Goal: Transaction & Acquisition: Obtain resource

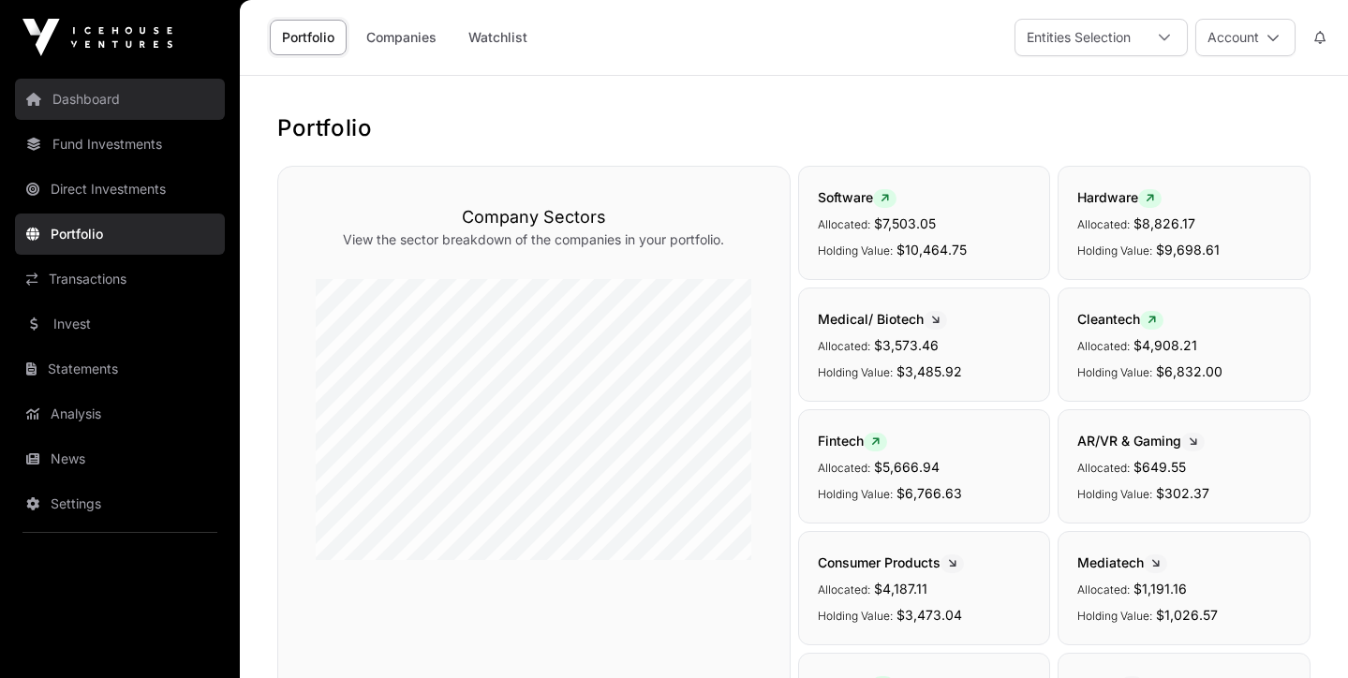
click at [92, 109] on link "Dashboard" at bounding box center [120, 99] width 210 height 41
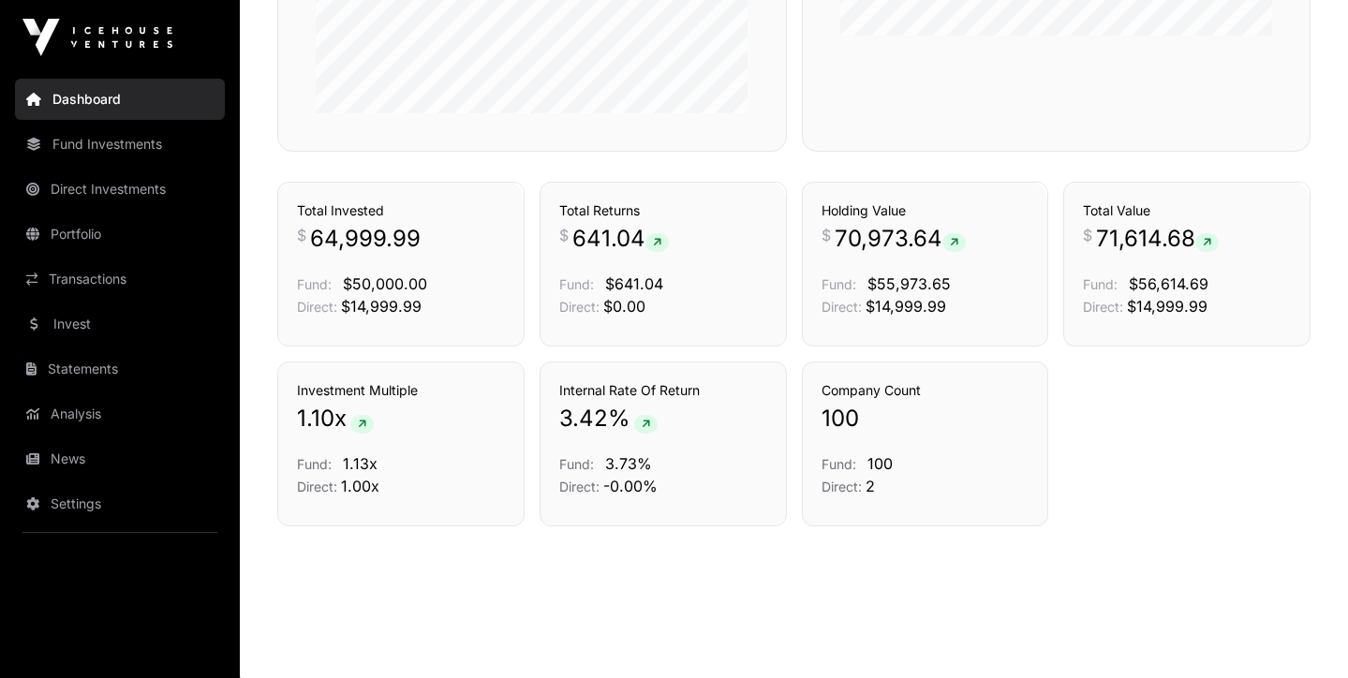
scroll to position [1269, 0]
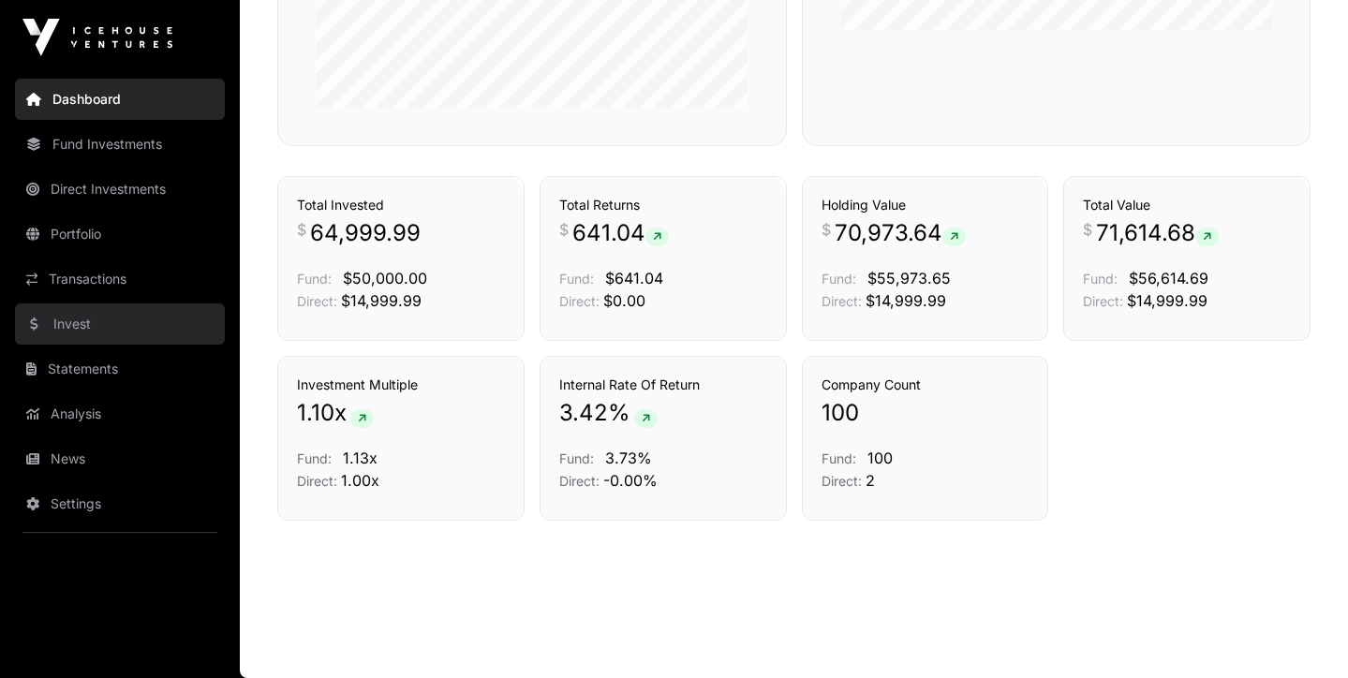
click at [76, 324] on link "Invest" at bounding box center [120, 324] width 210 height 41
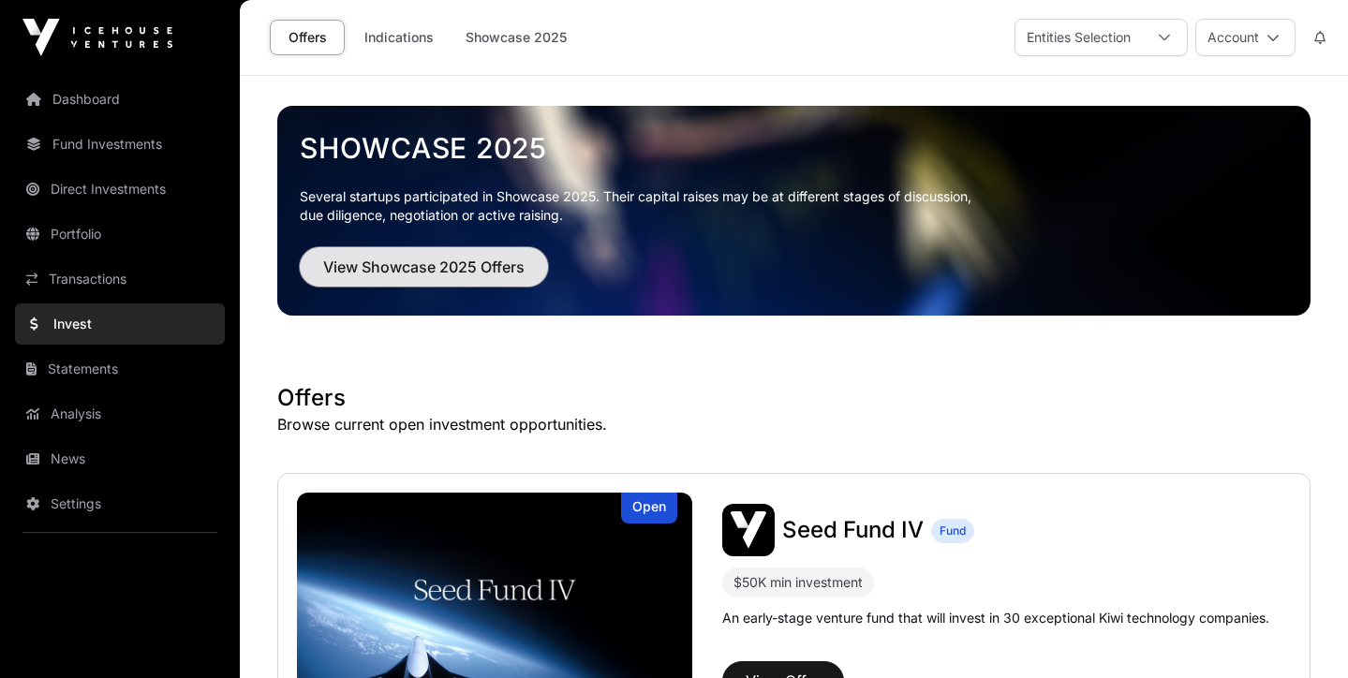
click at [485, 274] on span "View Showcase 2025 Offers" at bounding box center [423, 267] width 201 height 22
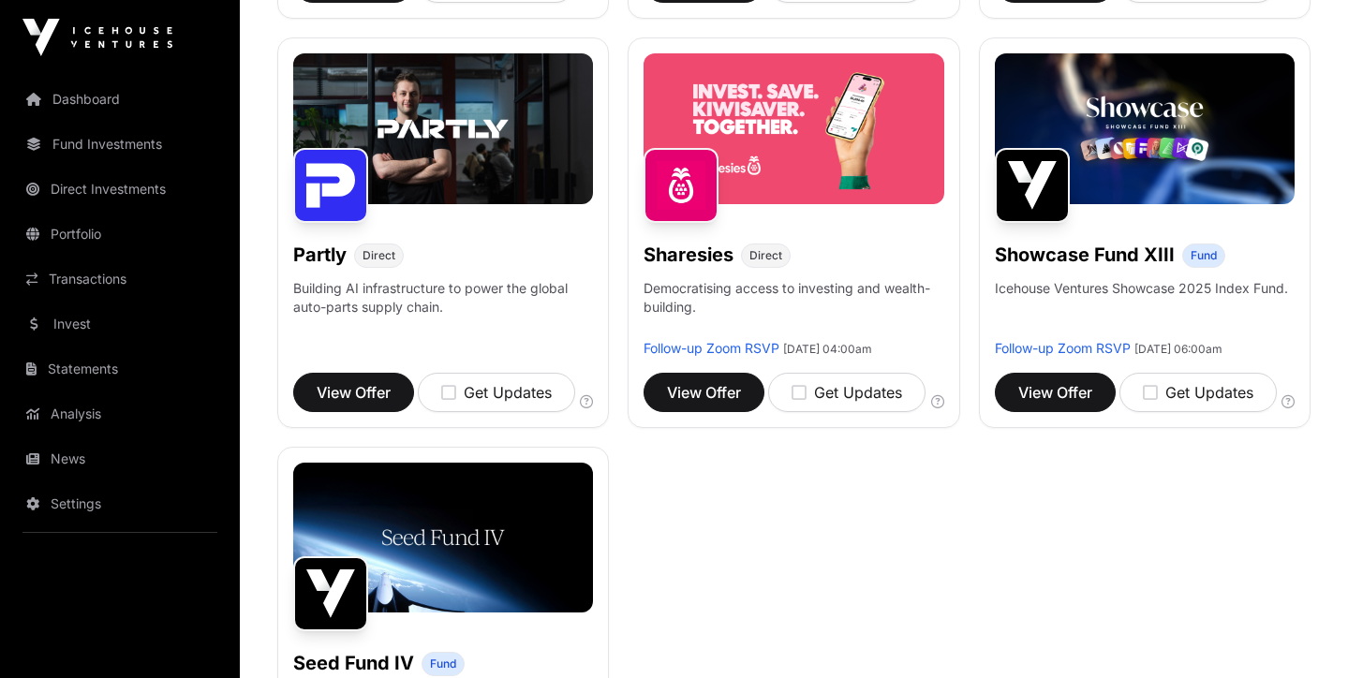
scroll to position [1078, 0]
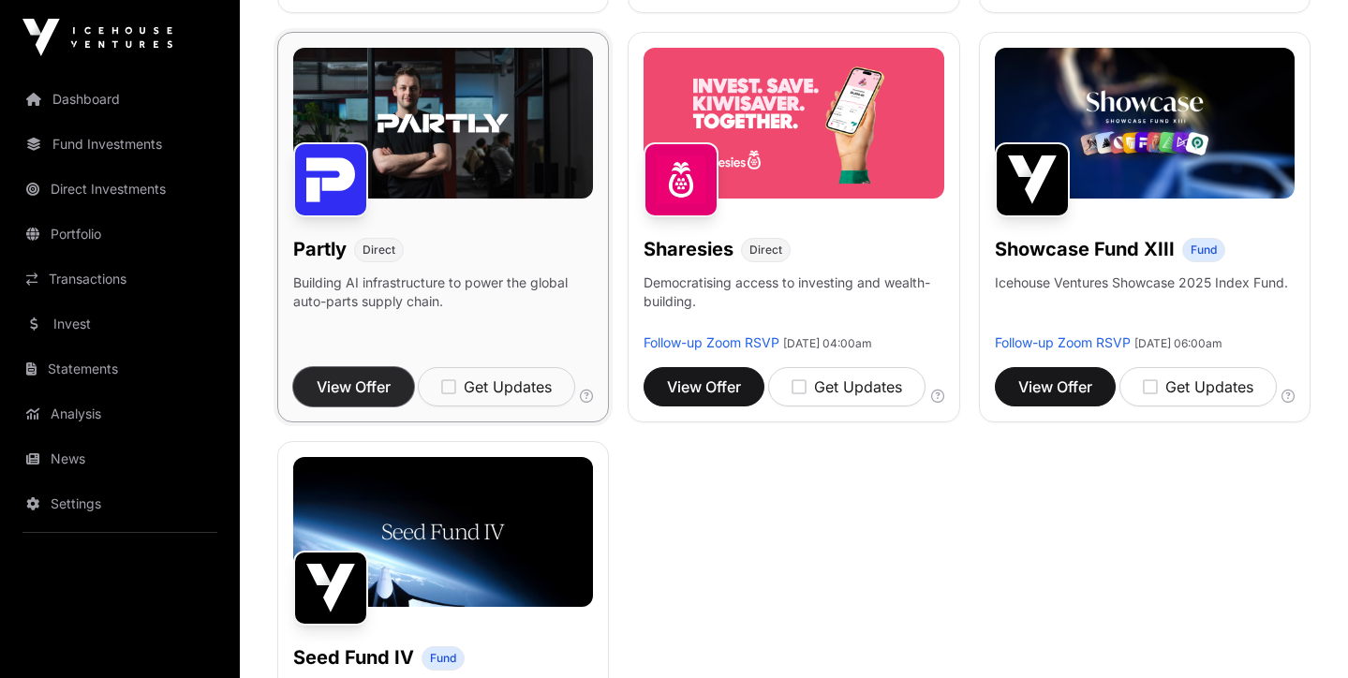
click at [349, 398] on span "View Offer" at bounding box center [354, 387] width 74 height 22
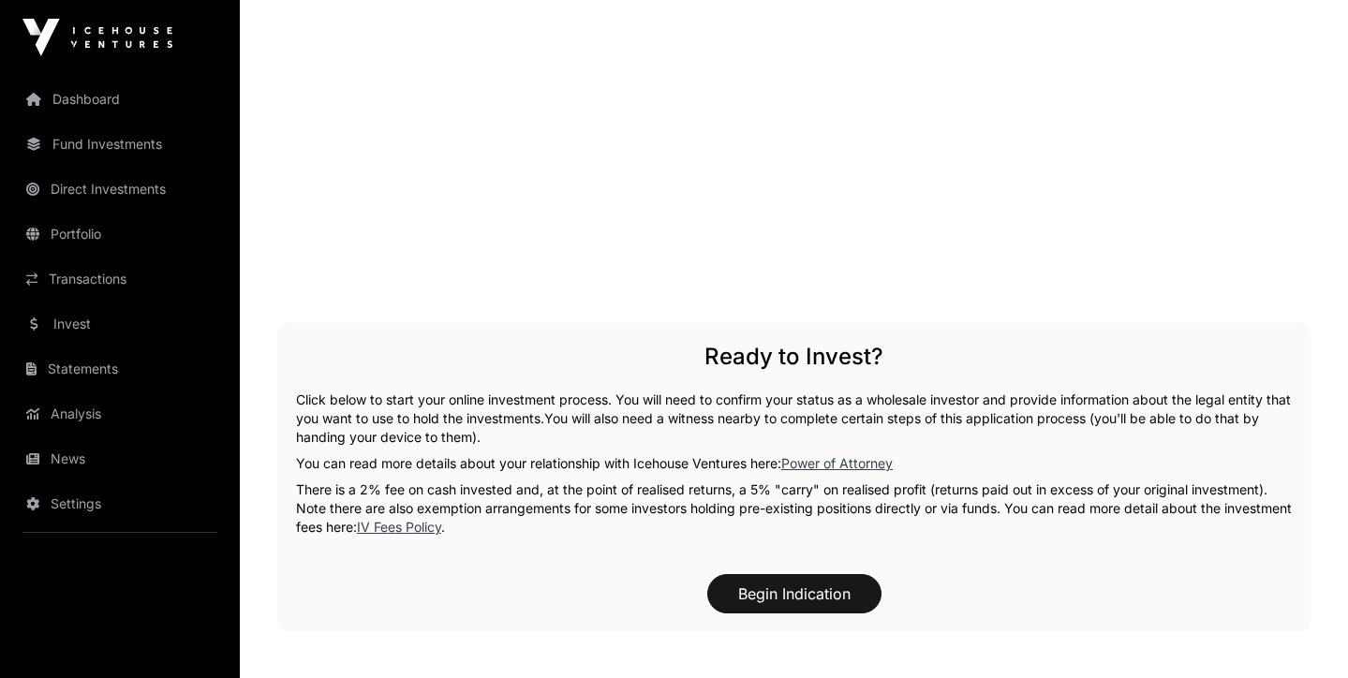
scroll to position [2687, 0]
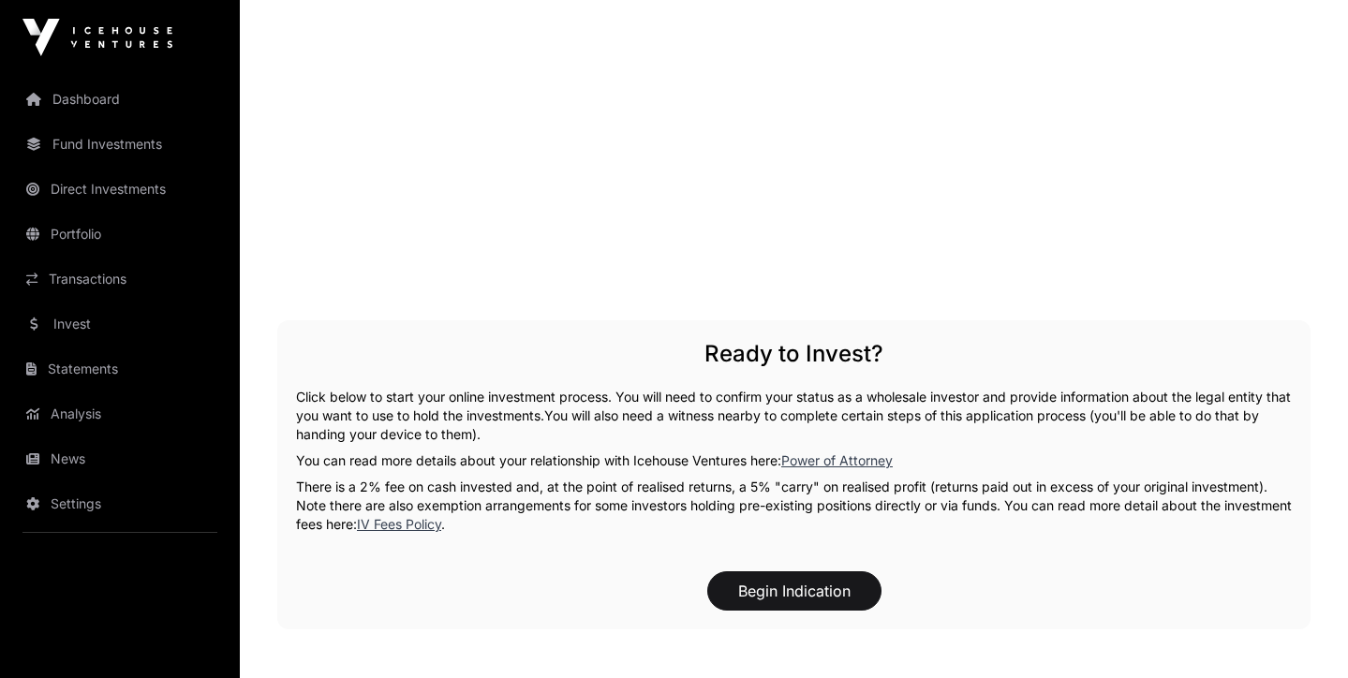
click at [441, 516] on link "IV Fees Policy" at bounding box center [399, 524] width 84 height 16
click at [82, 424] on link "Analysis" at bounding box center [120, 413] width 210 height 41
